Goal: Navigation & Orientation: Go to known website

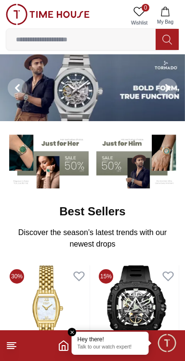
click at [63, 350] on icon "Home" at bounding box center [64, 346] width 12 height 12
click at [12, 347] on line at bounding box center [11, 347] width 9 height 0
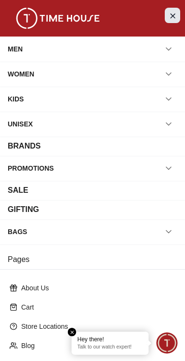
click at [171, 18] on icon "Close Menu" at bounding box center [172, 16] width 8 height 12
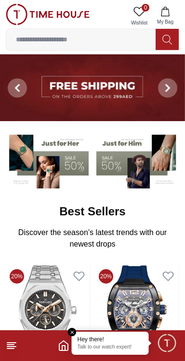
click at [13, 347] on icon at bounding box center [12, 346] width 12 height 12
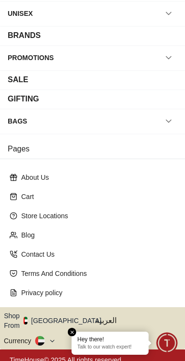
scroll to position [112, 0]
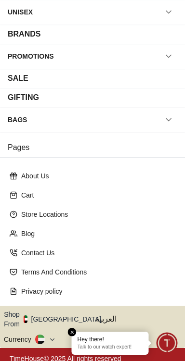
click at [67, 312] on button "Shop From [GEOGRAPHIC_DATA]" at bounding box center [56, 319] width 104 height 19
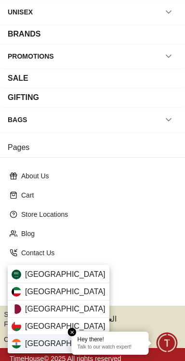
click at [50, 342] on div "[GEOGRAPHIC_DATA]" at bounding box center [59, 343] width 102 height 17
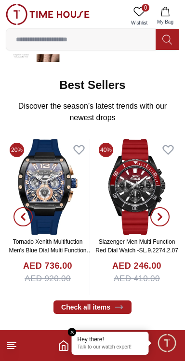
scroll to position [127, 0]
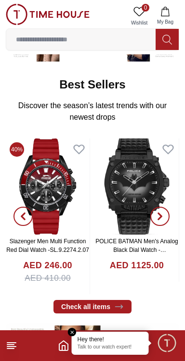
click at [11, 349] on line at bounding box center [10, 349] width 7 height 0
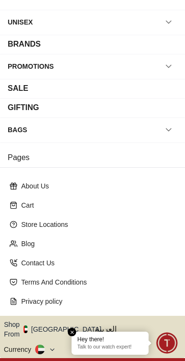
scroll to position [112, 0]
